Goal: Task Accomplishment & Management: Manage account settings

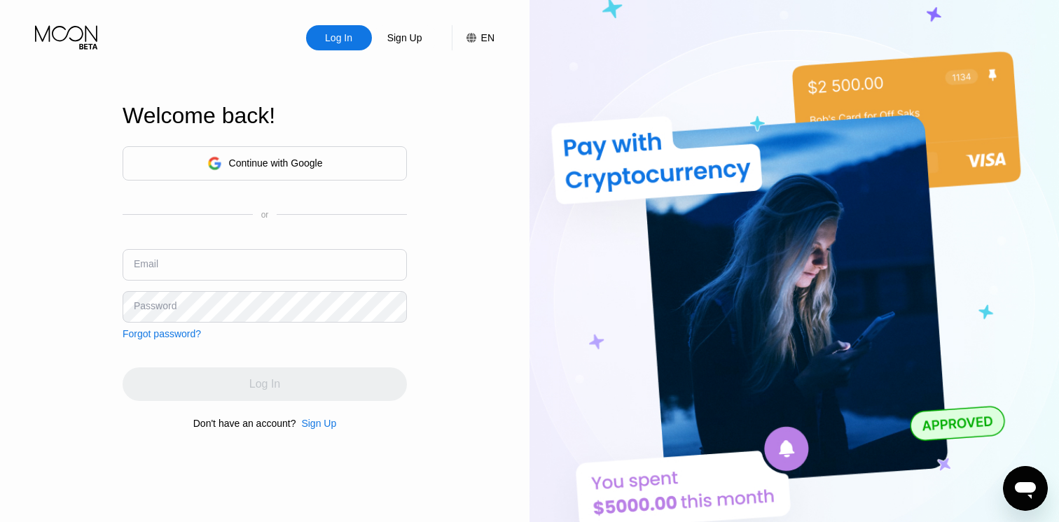
click at [176, 156] on div "Continue with Google" at bounding box center [265, 163] width 284 height 34
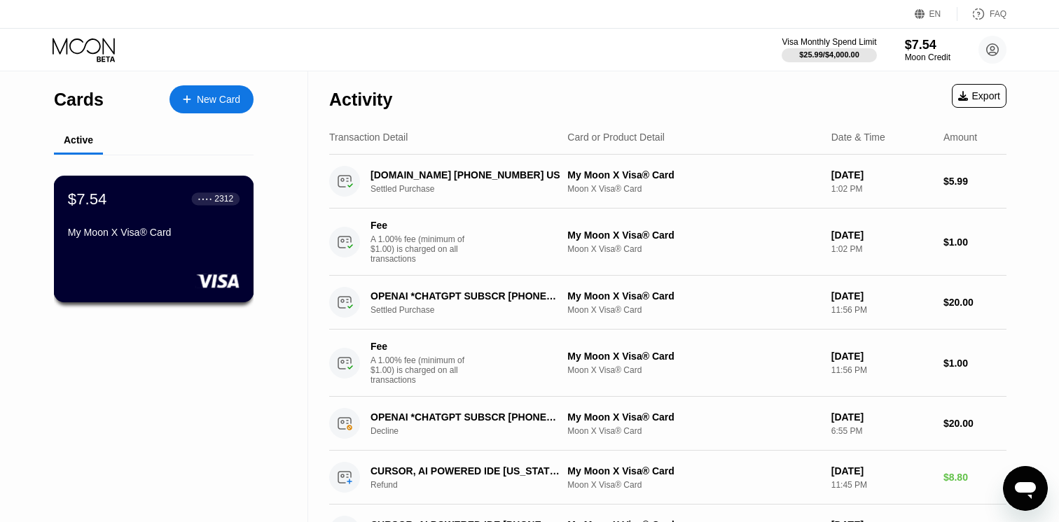
click at [105, 230] on div "My Moon X Visa® Card" at bounding box center [154, 232] width 172 height 11
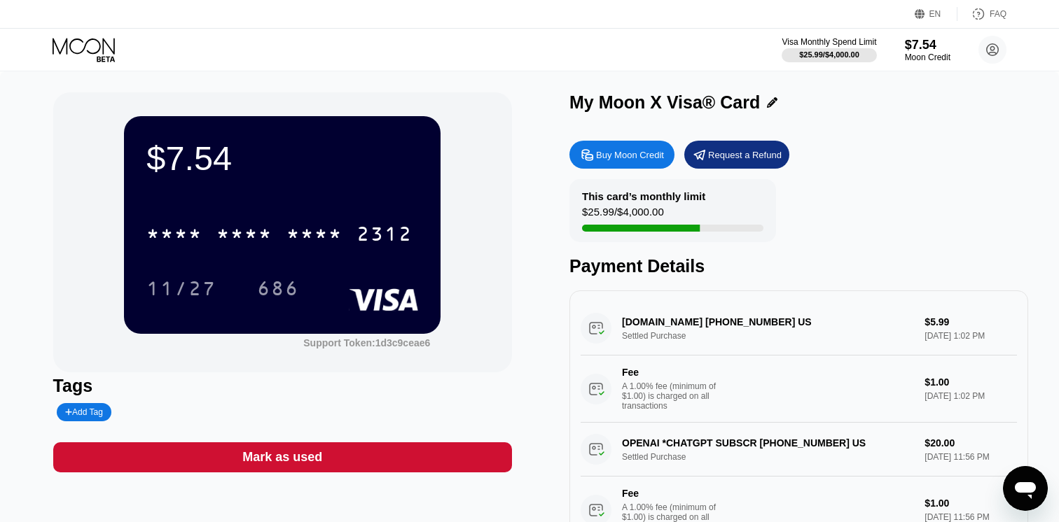
click at [547, 180] on div "$7.54 * * * * * * * * * * * * 2312 11/27 686 Support Token: 1d3c9ceae6 Tags Add…" at bounding box center [529, 313] width 953 height 443
click at [547, 176] on div "$7.54 * * * * * * * * * * * * 2312 11/27 686 Support Token: 1d3c9ceae6 Tags Add…" at bounding box center [529, 313] width 953 height 443
